Goal: Information Seeking & Learning: Learn about a topic

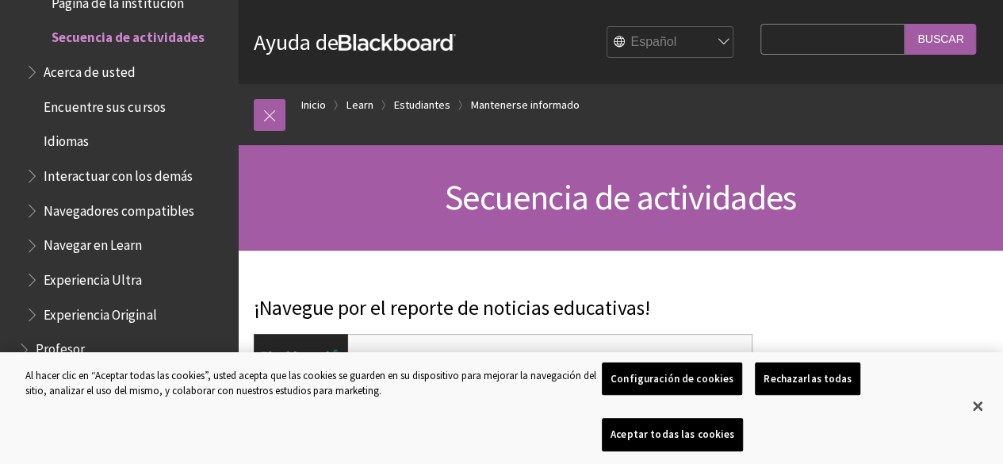
click at [825, 43] on input "Search Query" at bounding box center [832, 39] width 144 height 31
type input "formulario forms"
click at [905, 24] on input "Buscar" at bounding box center [940, 39] width 71 height 31
click at [950, 42] on input "Buscar" at bounding box center [940, 39] width 71 height 31
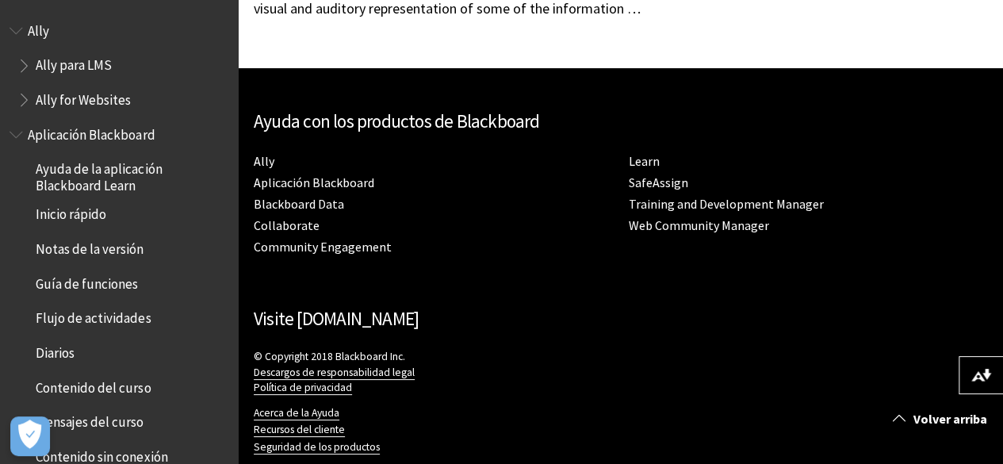
scroll to position [457, 0]
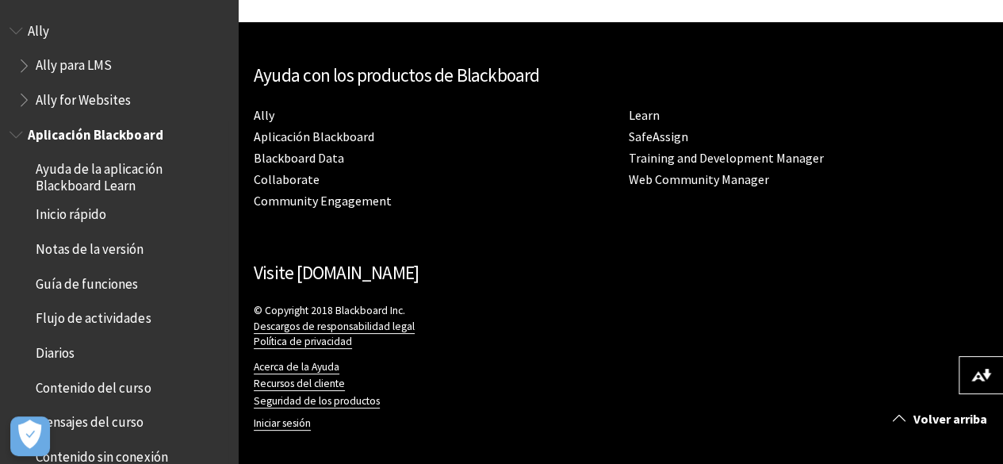
click at [96, 164] on span "Ayuda de la aplicación Blackboard Learn" at bounding box center [131, 174] width 191 height 37
